Goal: Use online tool/utility: Utilize a website feature to perform a specific function

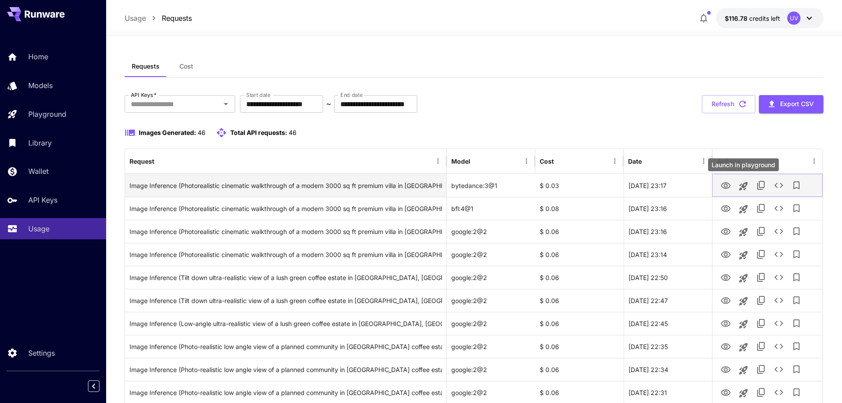
click at [746, 186] on icon "Launch in playground" at bounding box center [743, 186] width 8 height 8
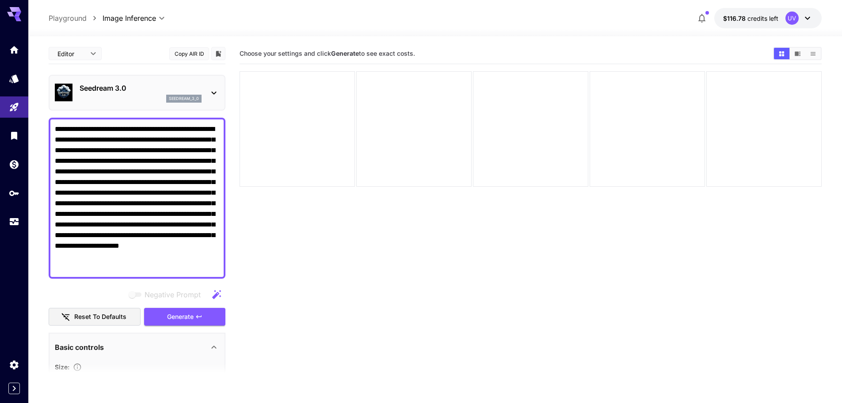
click at [189, 180] on textarea "**********" at bounding box center [137, 198] width 164 height 149
